Goal: Information Seeking & Learning: Learn about a topic

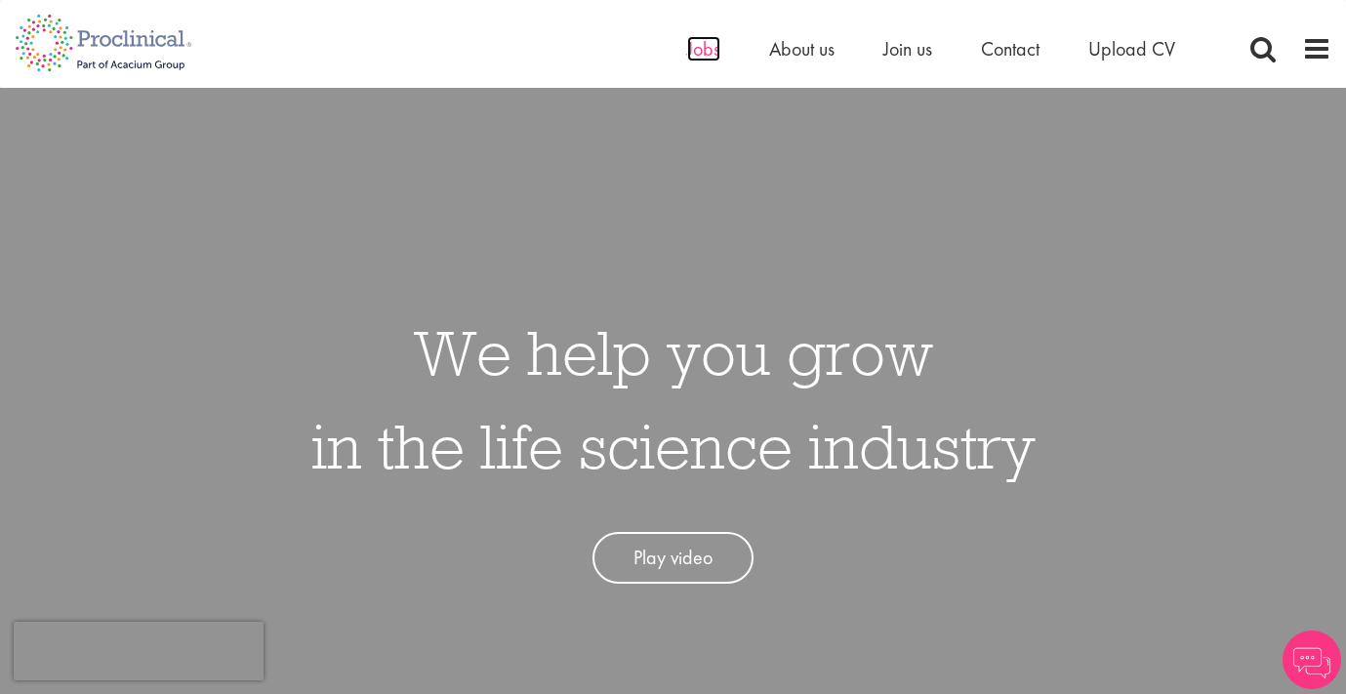
click at [704, 50] on span "Jobs" at bounding box center [703, 48] width 33 height 25
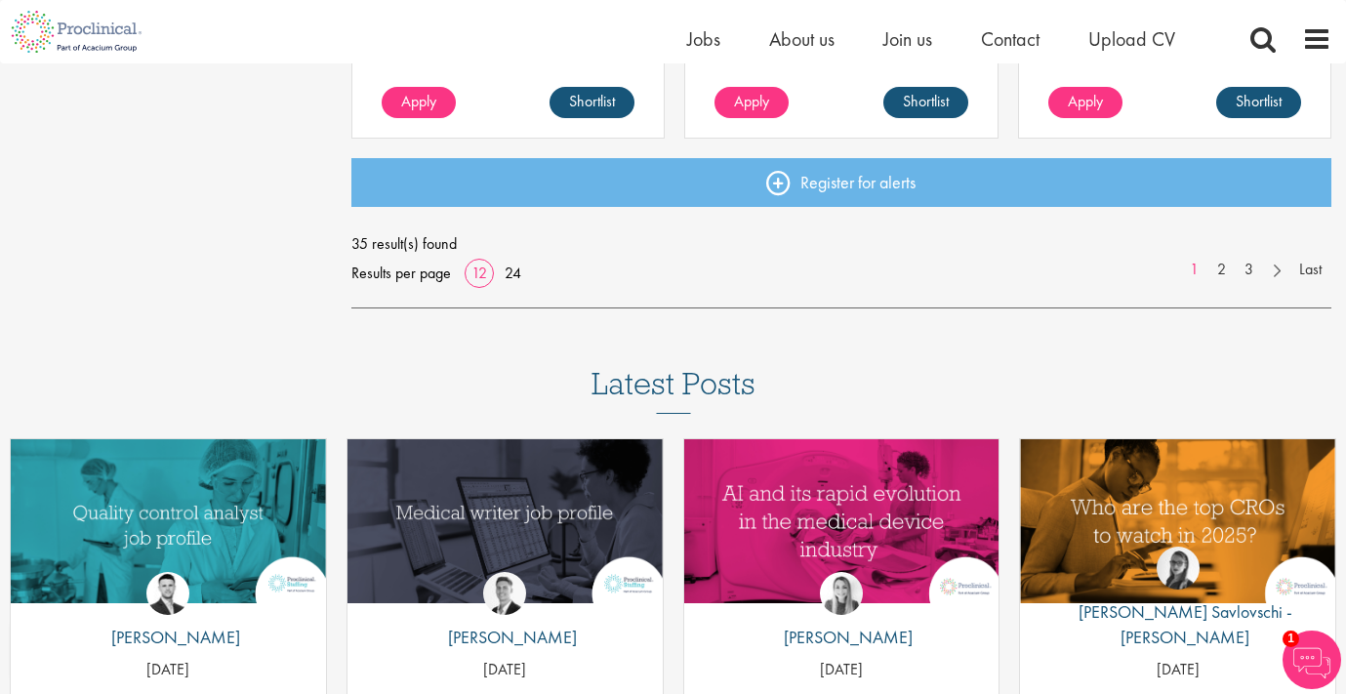
scroll to position [1655, 0]
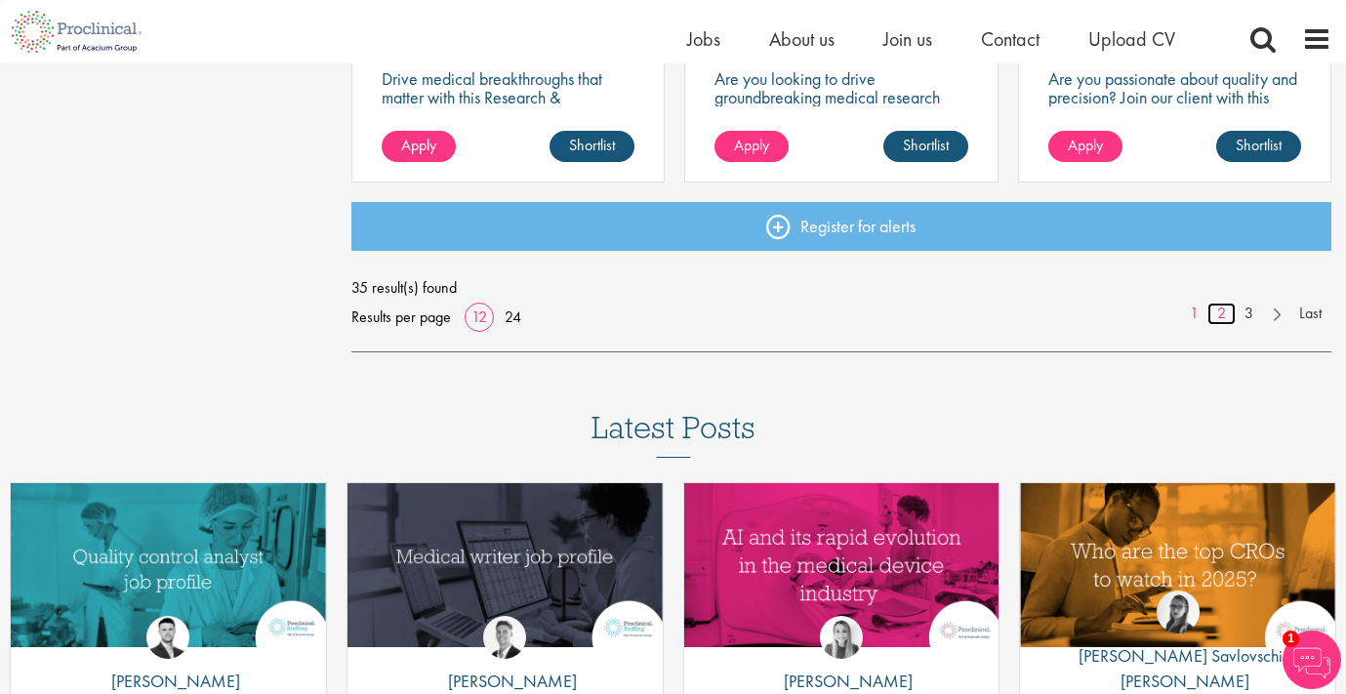
click at [1220, 307] on link "2" at bounding box center [1221, 313] width 28 height 22
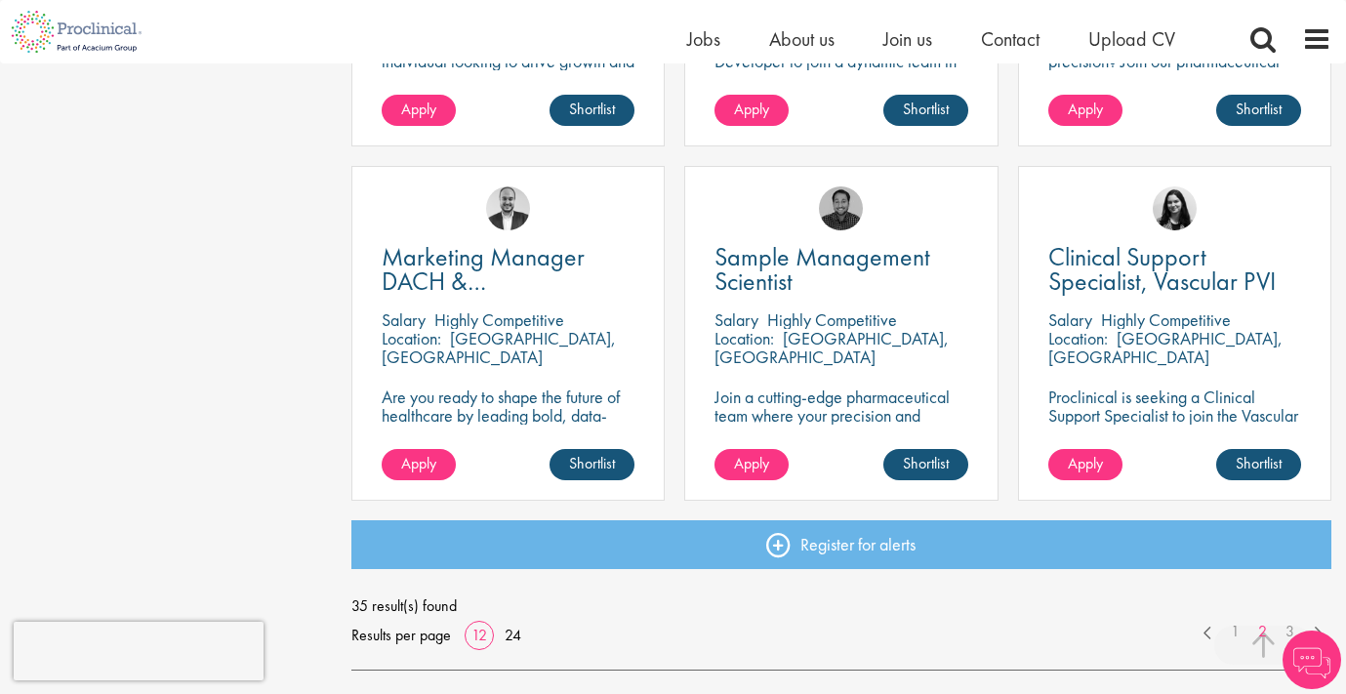
scroll to position [1346, 0]
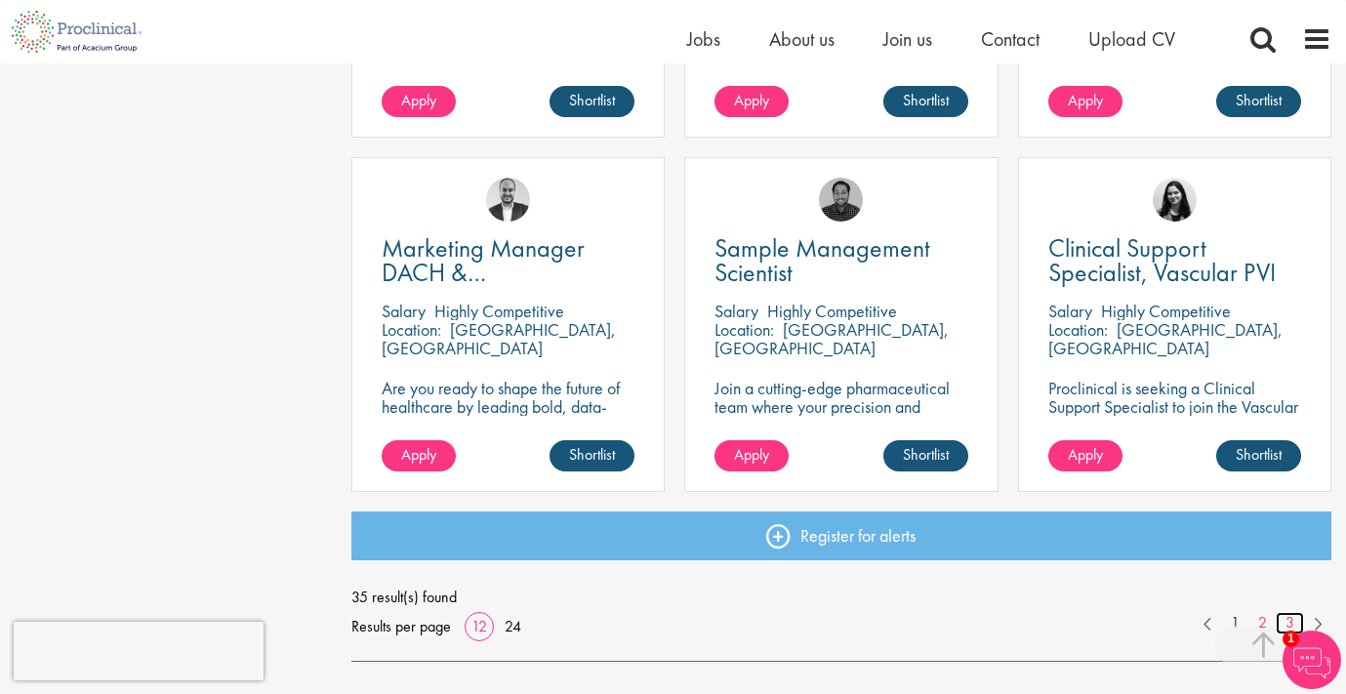
click at [1289, 616] on link "3" at bounding box center [1289, 623] width 28 height 22
